Goal: Communication & Community: Answer question/provide support

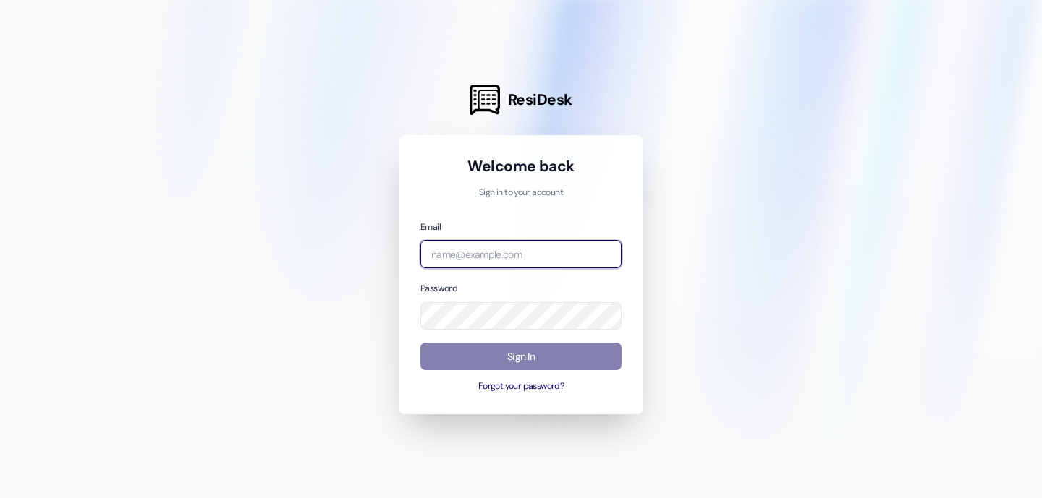
type input "[EMAIL_ADDRESS][DOMAIN_NAME]"
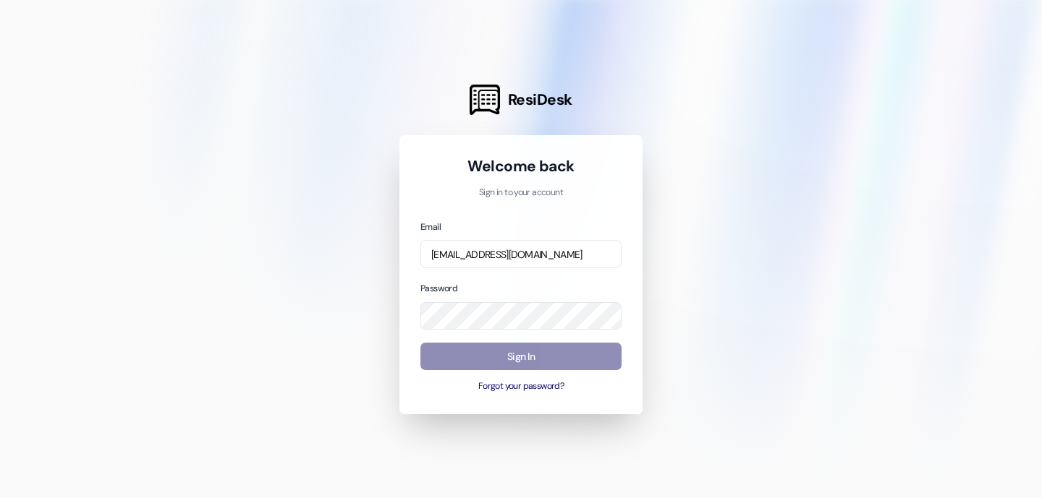
click at [553, 358] on button "Sign In" at bounding box center [520, 357] width 201 height 28
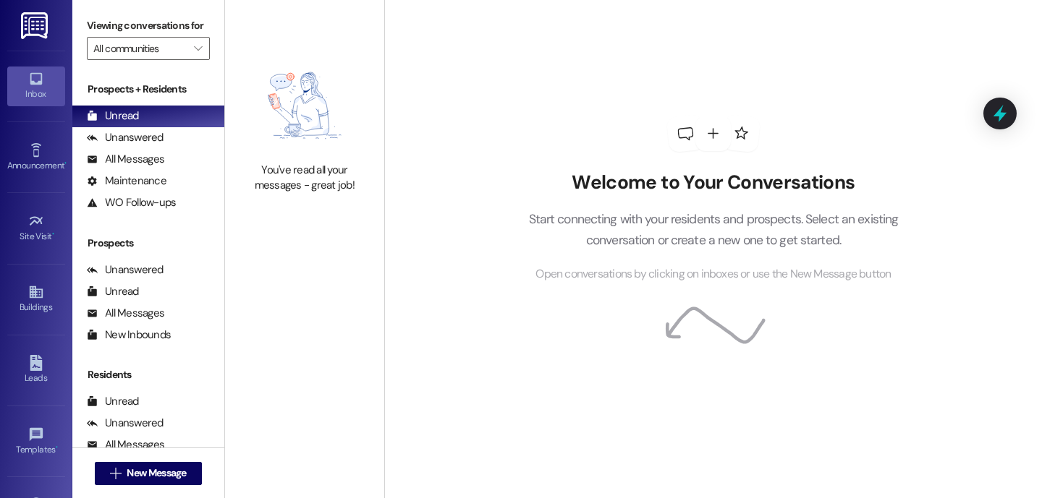
click at [202, 478] on div " New Message" at bounding box center [148, 473] width 152 height 51
click at [190, 476] on button " New Message" at bounding box center [148, 473] width 107 height 23
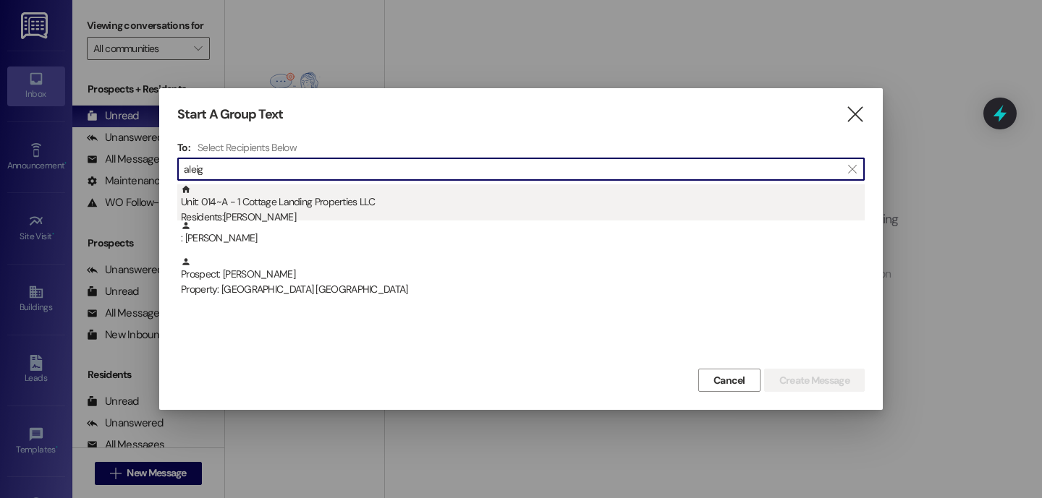
type input "aleig"
click at [258, 201] on div "Unit: 014~A - 1 Cottage Landing Properties LLC Residents: Aleigha Le" at bounding box center [523, 204] width 684 height 41
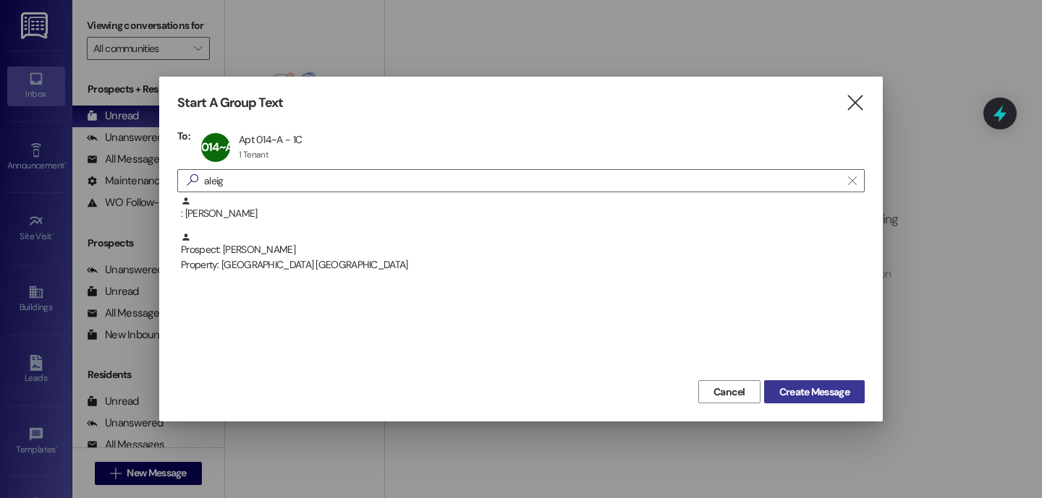
click at [813, 392] on span "Create Message" at bounding box center [814, 392] width 70 height 15
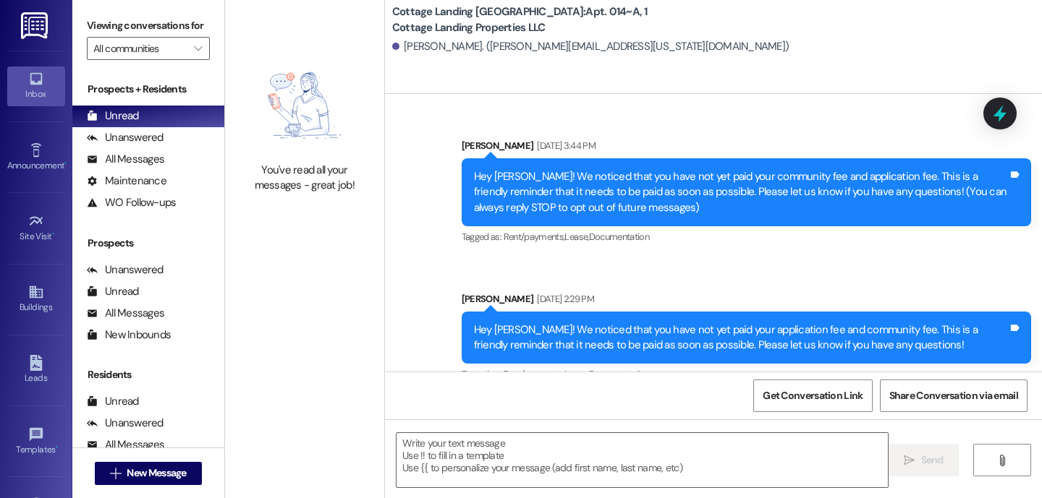
click at [614, 463] on textarea at bounding box center [641, 460] width 491 height 54
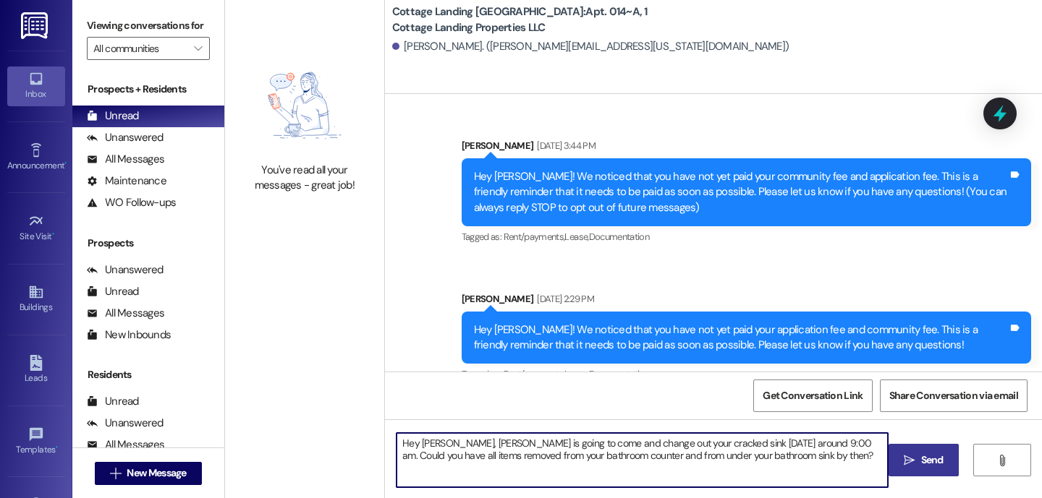
type textarea "Hey Aleigha, Mr. Wayne is going to come and change out your cracked sink tomorr…"
click at [899, 459] on button " Send" at bounding box center [923, 460] width 70 height 33
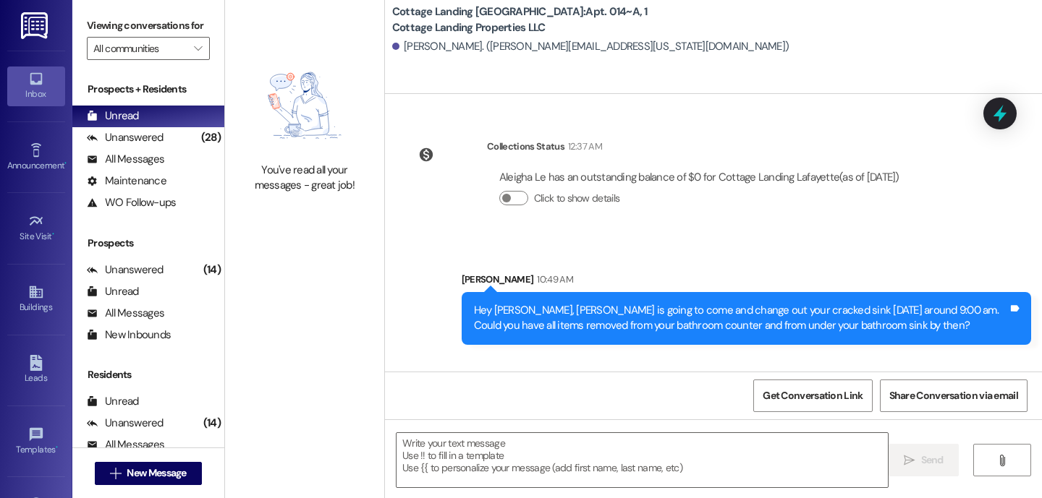
scroll to position [2635, 0]
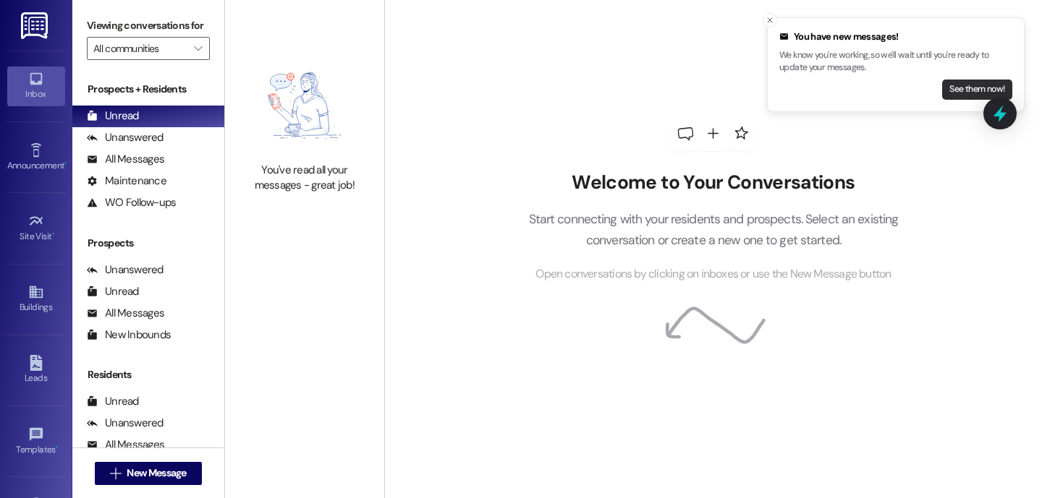
click at [951, 90] on button "See them now!" at bounding box center [977, 90] width 70 height 20
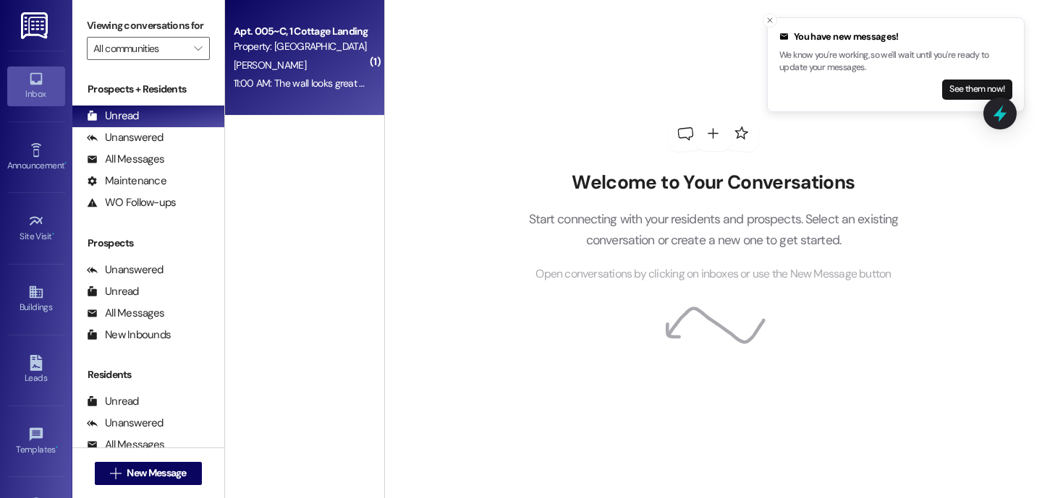
click at [361, 101] on div "Apt. 005~C, 1 Cottage Landing Properties LLC Property: Cottage Landing Lafayett…" at bounding box center [304, 58] width 159 height 116
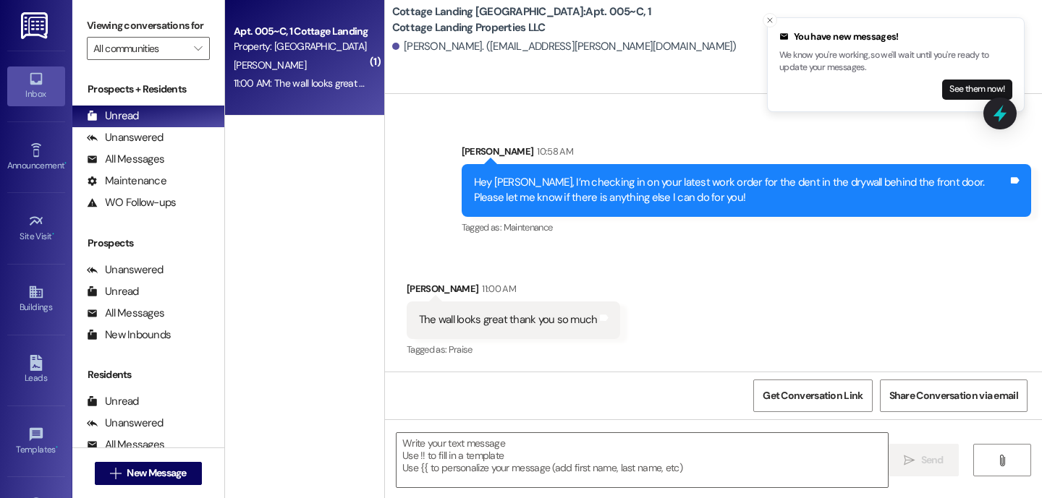
scroll to position [1452, 0]
drag, startPoint x: 653, startPoint y: 490, endPoint x: 642, endPoint y: 486, distance: 11.4
click at [652, 490] on div " Send " at bounding box center [713, 474] width 657 height 109
click at [644, 465] on textarea at bounding box center [641, 460] width 491 height 54
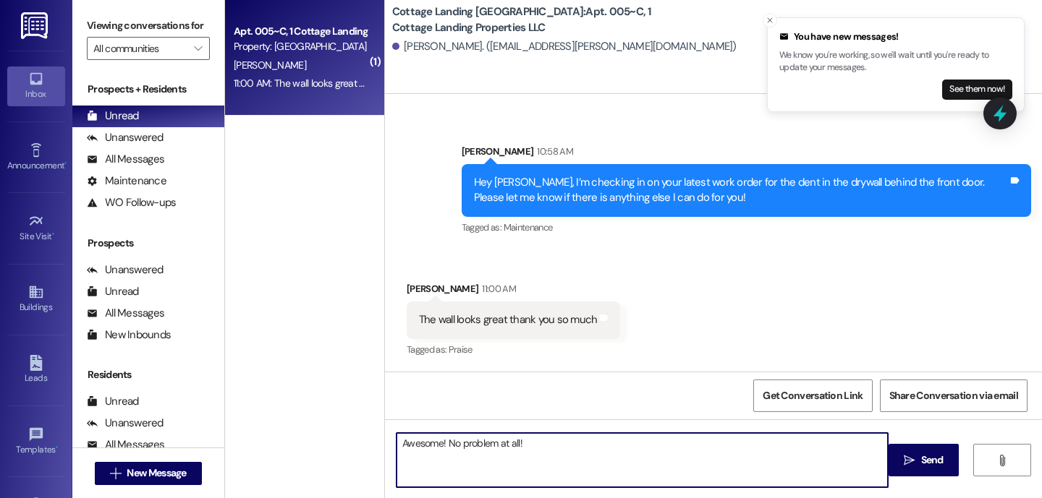
type textarea "Awesome! No problem at all!"
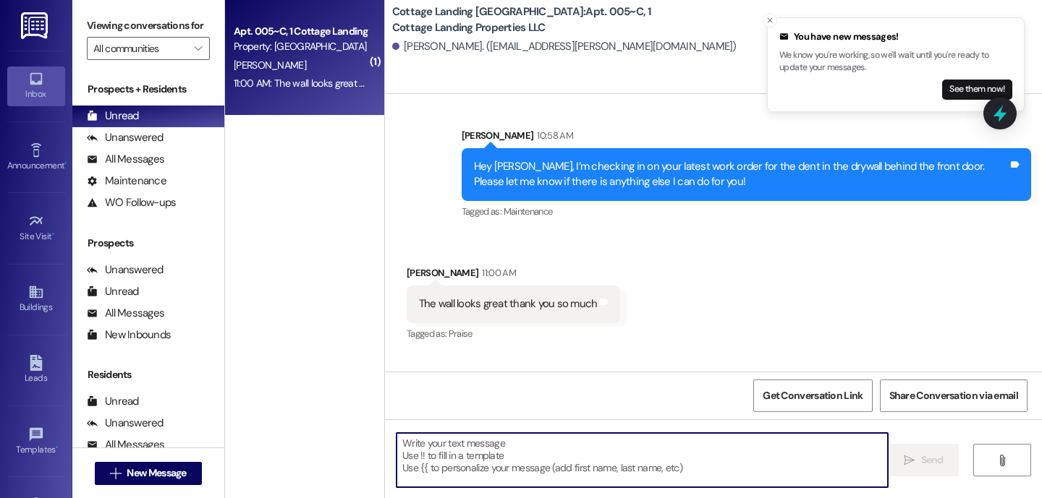
scroll to position [1451, 0]
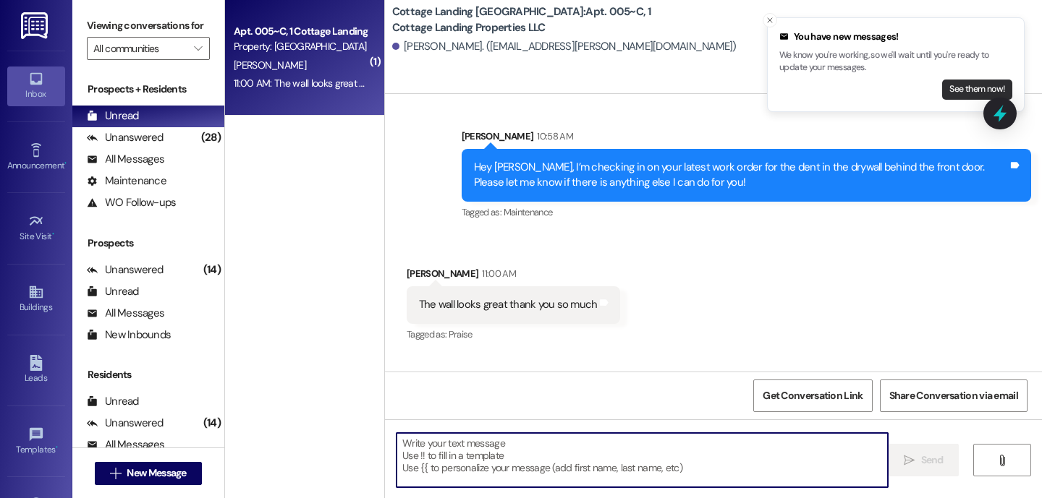
click at [978, 91] on button "See them now!" at bounding box center [977, 90] width 70 height 20
